Goal: Task Accomplishment & Management: Manage account settings

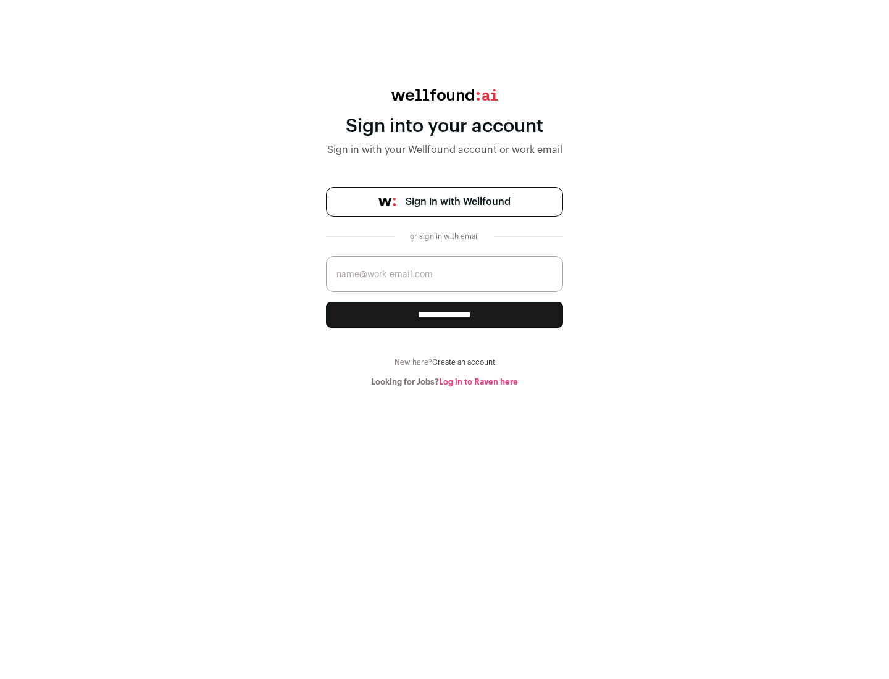
click at [458, 202] on span "Sign in with Wellfound" at bounding box center [458, 202] width 105 height 15
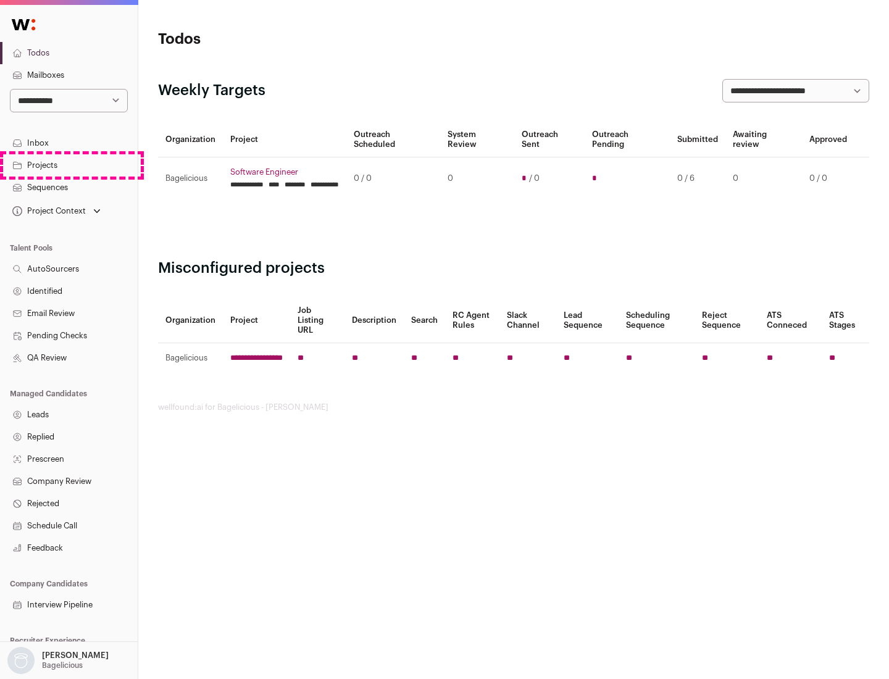
click at [69, 165] on link "Projects" at bounding box center [69, 165] width 138 height 22
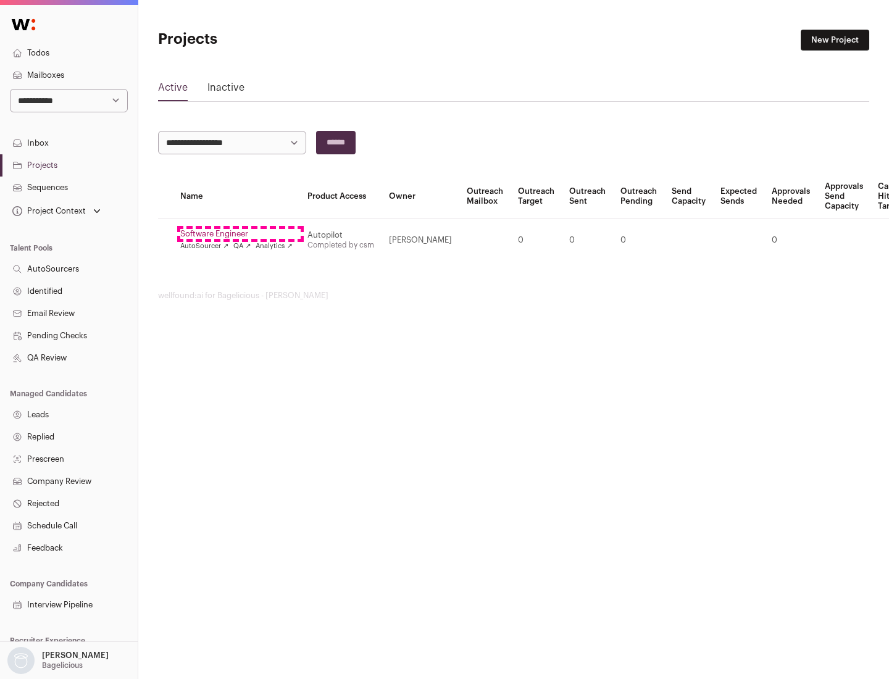
click at [240, 234] on link "Software Engineer" at bounding box center [236, 234] width 112 height 10
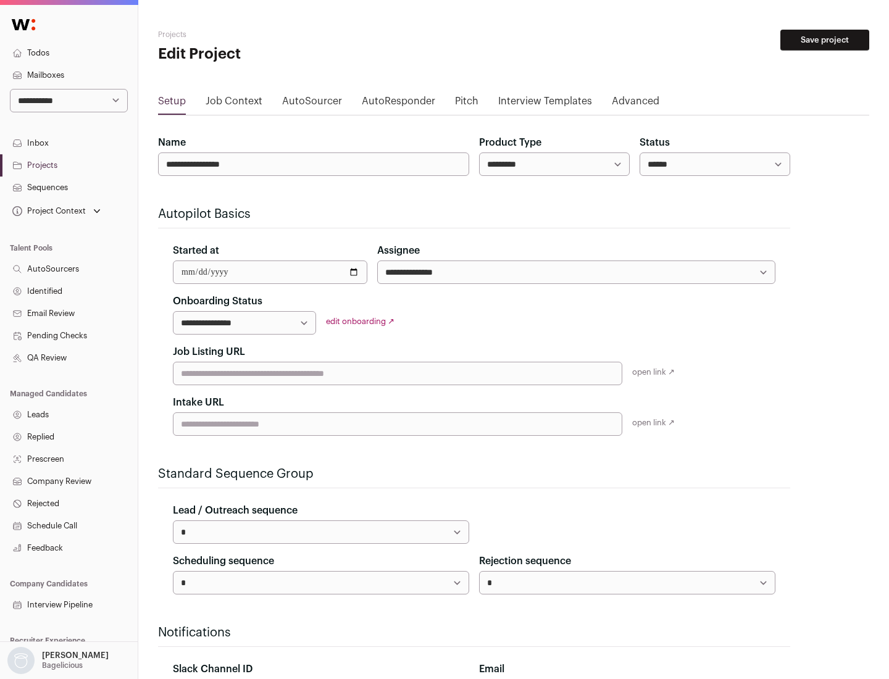
click at [825, 40] on button "Save project" at bounding box center [824, 40] width 89 height 21
